Goal: Task Accomplishment & Management: Manage account settings

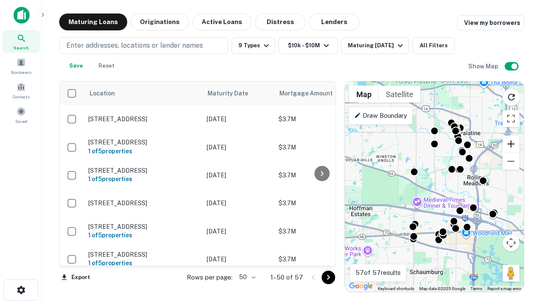
click at [511, 144] on button "Zoom in" at bounding box center [510, 144] width 17 height 17
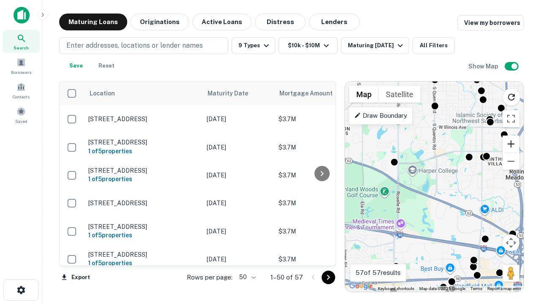
click at [511, 144] on button "Zoom in" at bounding box center [510, 144] width 17 height 17
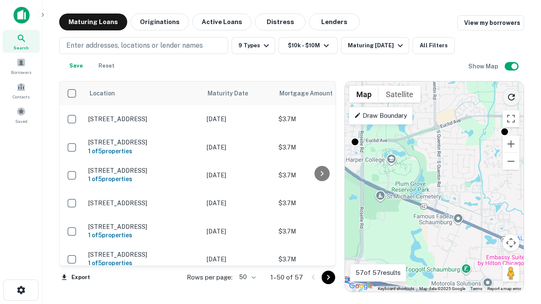
click at [511, 95] on icon "Reload search area" at bounding box center [511, 97] width 10 height 10
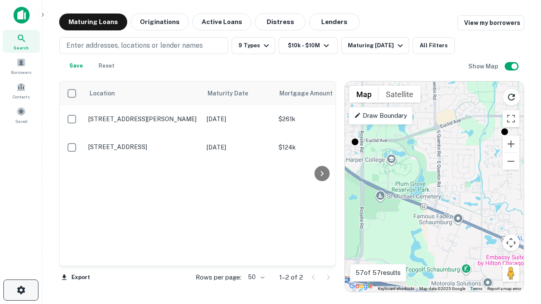
click at [21, 290] on icon "button" at bounding box center [21, 290] width 10 height 10
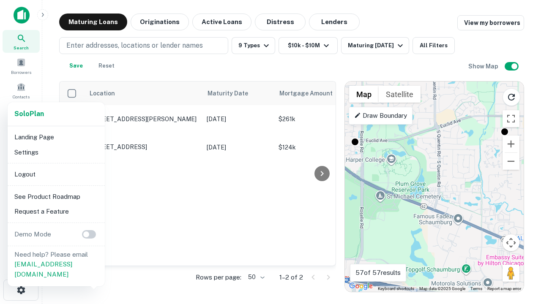
click at [56, 174] on li "Logout" at bounding box center [56, 174] width 90 height 15
